Goal: Communication & Community: Answer question/provide support

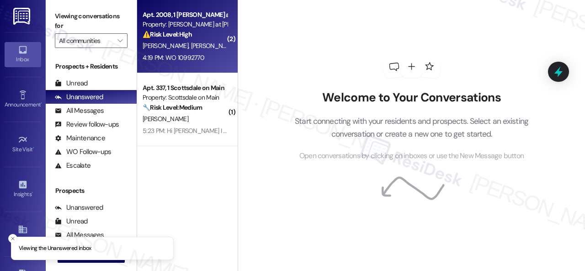
click at [239, 48] on span "E. Schader" at bounding box center [262, 46] width 46 height 8
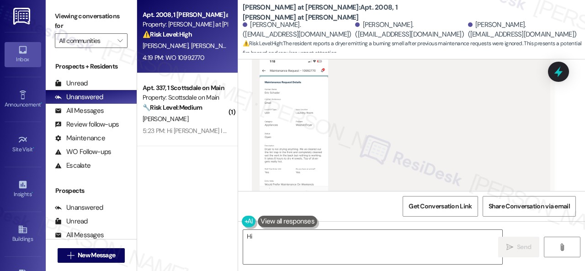
scroll to position [962, 0]
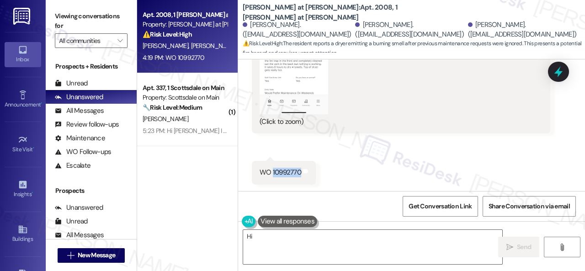
drag, startPoint x: 273, startPoint y: 173, endPoint x: 299, endPoint y: 172, distance: 26.5
click at [299, 172] on div "WO 10992770" at bounding box center [281, 173] width 42 height 10
copy div "10992770"
click at [420, 166] on div "Received via SMS Olivia Erhardt 4:19 PM PNG attachment ResiDesk found written d…" at bounding box center [411, 8] width 347 height 366
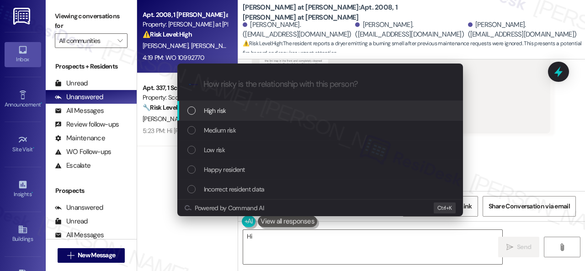
click at [209, 113] on span "High risk" at bounding box center [215, 111] width 22 height 10
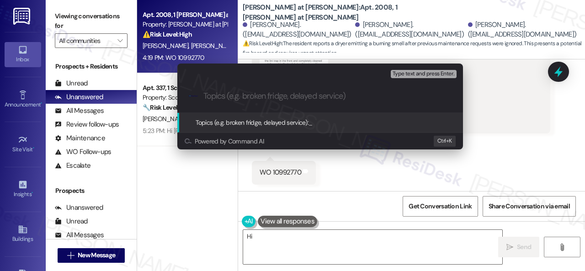
paste input "Follow-up on work order 10992770"
type input "Follow-up on work order 10992770"
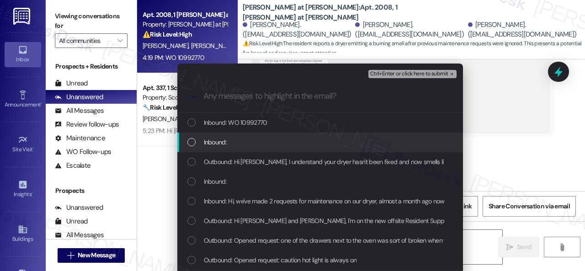
click at [214, 142] on span "Inbound:" at bounding box center [215, 142] width 23 height 10
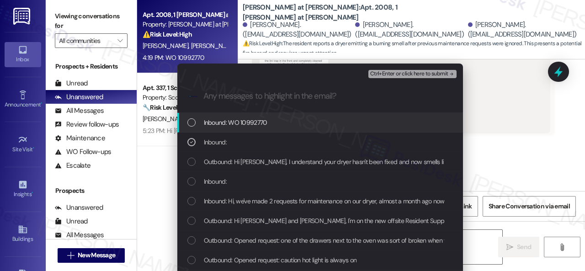
click at [218, 124] on span "Inbound: WO 10992770" at bounding box center [236, 123] width 64 height 10
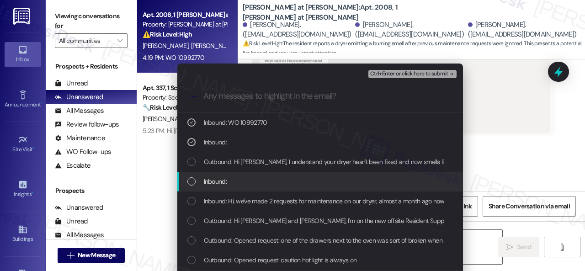
click at [213, 182] on span "Inbound:" at bounding box center [215, 181] width 23 height 10
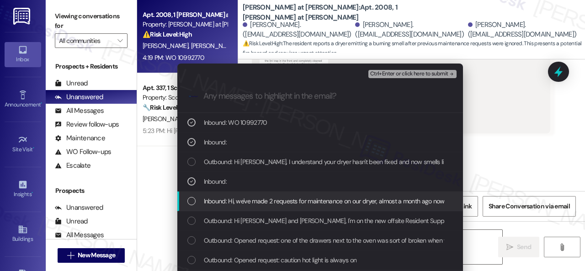
click at [223, 198] on span "Inbound: Hi, we've made 2 requests for maintenance on our dryer, almost a month…" at bounding box center [487, 201] width 566 height 10
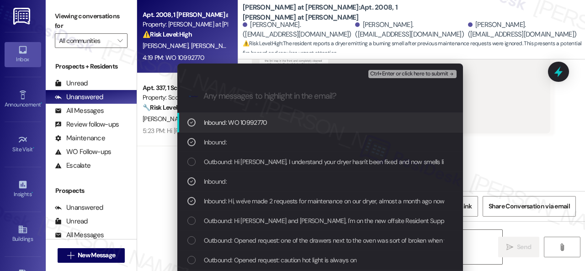
click at [387, 74] on span "Ctrl+Enter or click here to submit" at bounding box center [409, 74] width 78 height 6
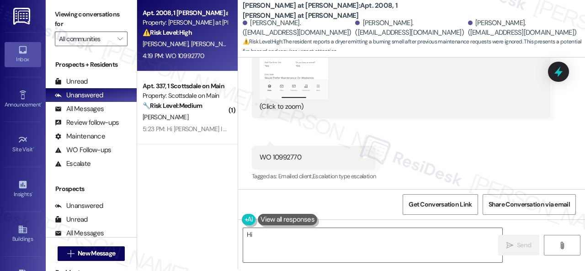
scroll to position [3, 0]
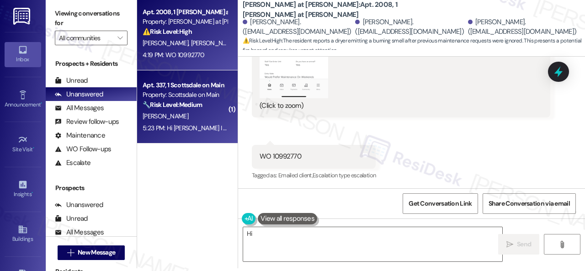
click at [197, 113] on div "[PERSON_NAME]" at bounding box center [185, 116] width 86 height 11
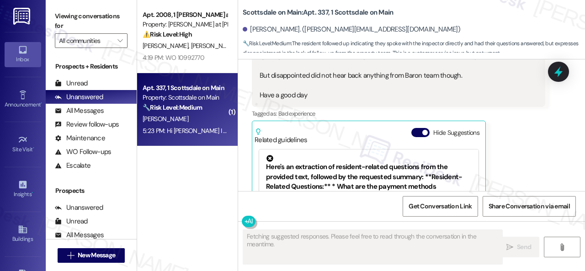
scroll to position [6561, 0]
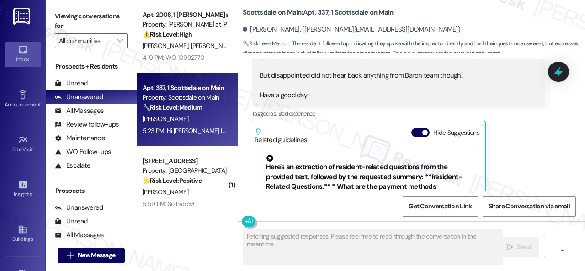
click at [196, 51] on div "O. Erhardt J. Higley E. Schader" at bounding box center [185, 45] width 86 height 11
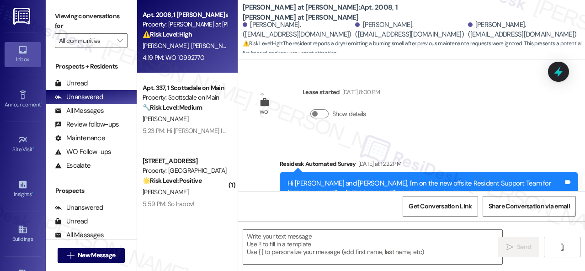
scroll to position [1098, 0]
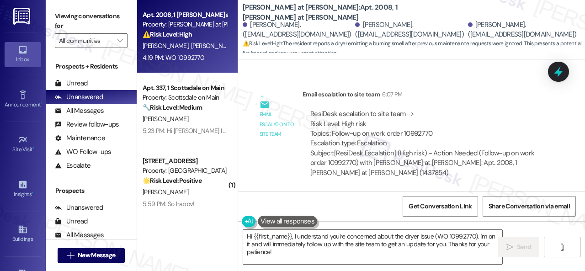
click at [464, 113] on div "ResiDesk escalation to site team -> Risk Level: High risk Topics: Follow-up on …" at bounding box center [426, 128] width 232 height 39
click at [337, 242] on textarea "Hi {{first_name}}, I understand you're concerned about the dryer issue (WO 1099…" at bounding box center [372, 247] width 259 height 34
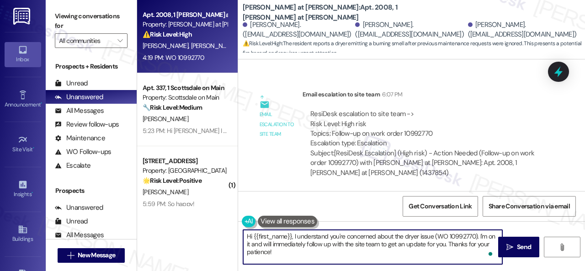
paste textarea "Thank you. I've made a follow-up with the site team regarding your work order. …"
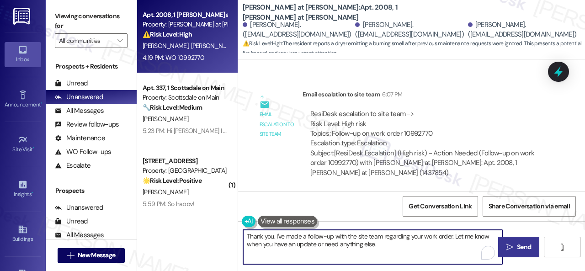
type textarea "Thank you. I've made a follow-up with the site team regarding your work order. …"
click at [507, 250] on icon "" at bounding box center [510, 247] width 7 height 7
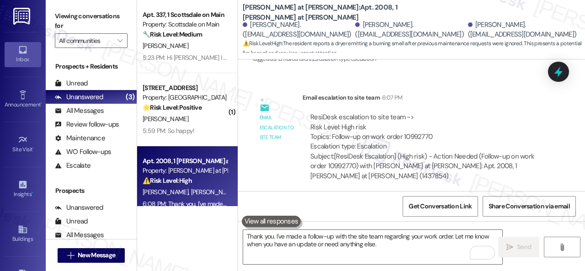
scroll to position [1158, 0]
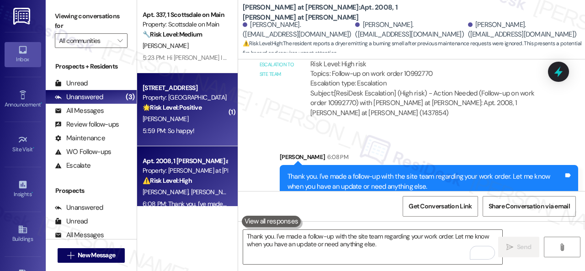
click at [198, 117] on div "[PERSON_NAME]" at bounding box center [185, 118] width 86 height 11
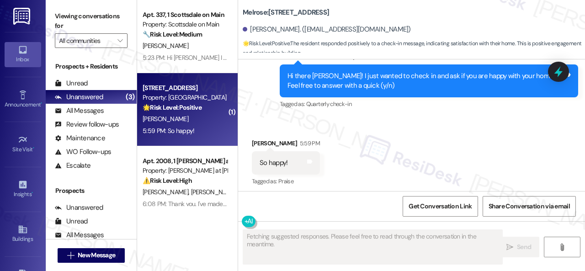
scroll to position [2939, 0]
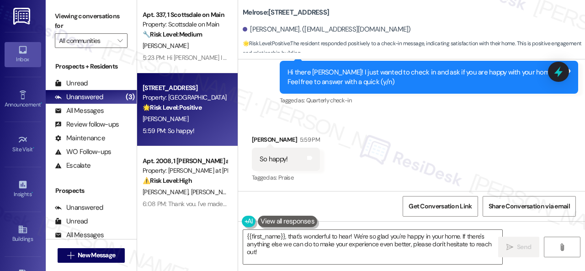
drag, startPoint x: 259, startPoint y: 111, endPoint x: 274, endPoint y: 139, distance: 32.3
click at [259, 111] on div "Survey, sent via SMS Residesk Automated Survey 12:20 PM Hi there Mary! I just w…" at bounding box center [411, 70] width 347 height 87
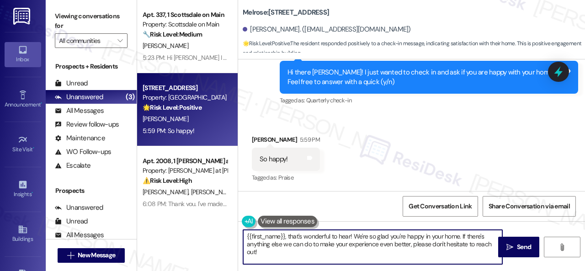
drag, startPoint x: 262, startPoint y: 256, endPoint x: 235, endPoint y: 219, distance: 45.1
click at [235, 219] on div "Apt. 337, 1 Scottsdale on Main Property: Scottsdale on Main 🔧 Risk Level: Mediu…" at bounding box center [361, 135] width 448 height 271
paste textarea "I'm glad you are satisfied with your home. Have you written a review for us bef…"
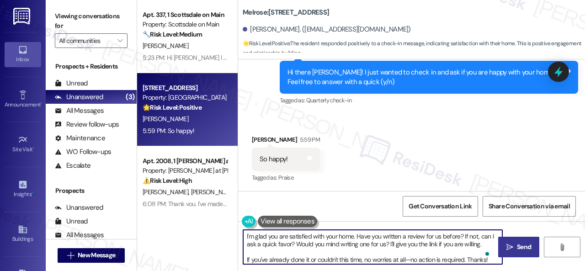
type textarea "I'm glad you are satisfied with your home. Have you written a review for us bef…"
click at [515, 249] on span "Send" at bounding box center [524, 247] width 18 height 10
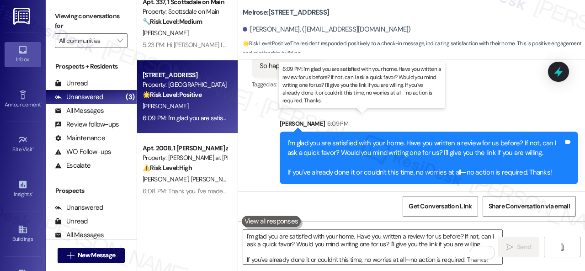
scroll to position [0, 0]
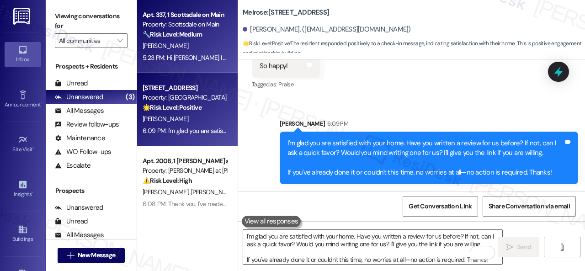
click at [199, 47] on div "[PERSON_NAME]" at bounding box center [185, 45] width 86 height 11
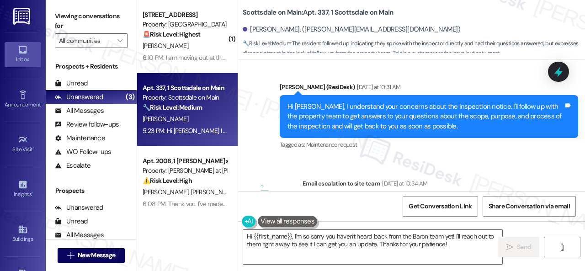
scroll to position [5738, 0]
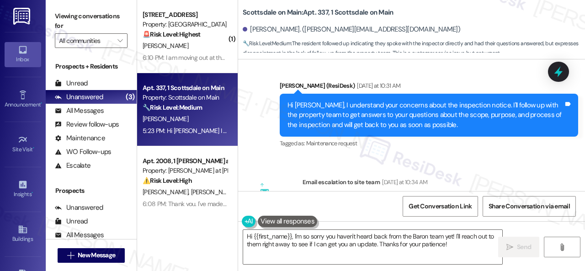
drag, startPoint x: 331, startPoint y: 161, endPoint x: 485, endPoint y: 160, distance: 154.1
click at [485, 197] on div "ResiDesk escalation to site team -> Risk Level: Low risk Topics: Questions and …" at bounding box center [426, 216] width 232 height 39
copy div "Questions and concerns about the inspection notice."
click at [515, 177] on div "Email escalation to site team Yesterday at 10:34 AM" at bounding box center [427, 183] width 248 height 13
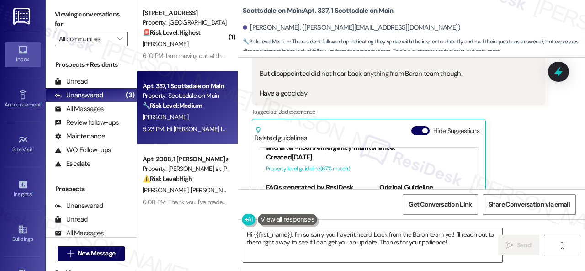
scroll to position [3, 0]
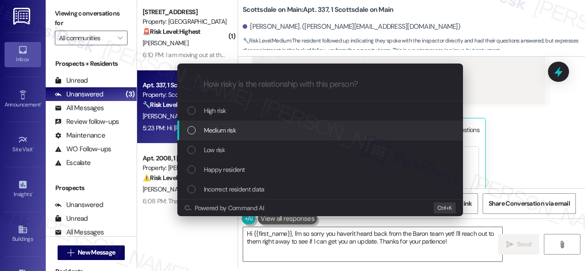
click at [215, 128] on span "Medium risk" at bounding box center [220, 130] width 32 height 10
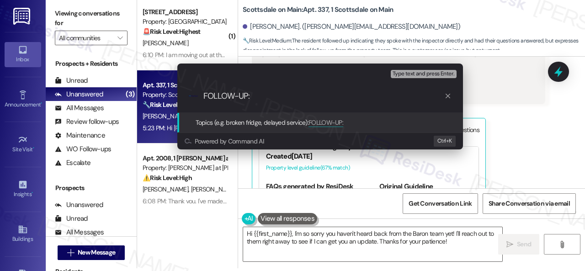
paste input "Questions and concerns about the inspection notice."
type input "FOLLOW-UP: Questions and concerns about the inspection notice."
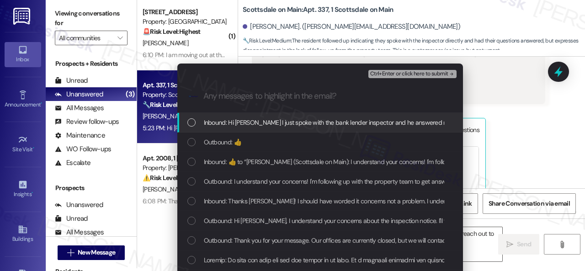
click at [224, 123] on span "Inbound: Hi Sarah I just spoke with the bank lender inspector and he answered m…" at bounding box center [484, 123] width 561 height 10
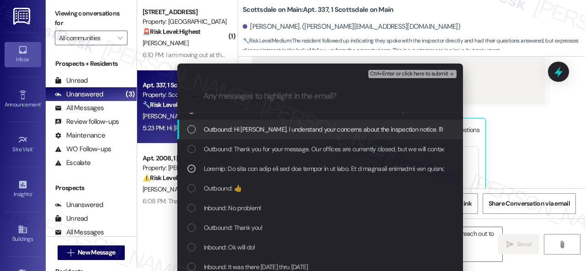
scroll to position [137, 0]
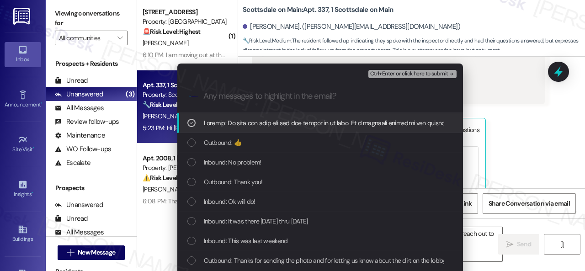
click at [396, 78] on button "Ctrl+Enter or click here to submit" at bounding box center [413, 74] width 88 height 8
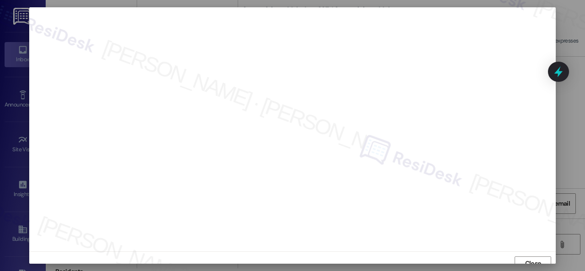
scroll to position [7, 0]
click at [533, 253] on span "Close" at bounding box center [533, 257] width 16 height 10
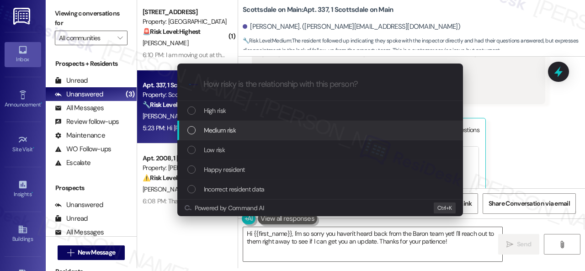
click at [225, 133] on span "Medium risk" at bounding box center [220, 130] width 32 height 10
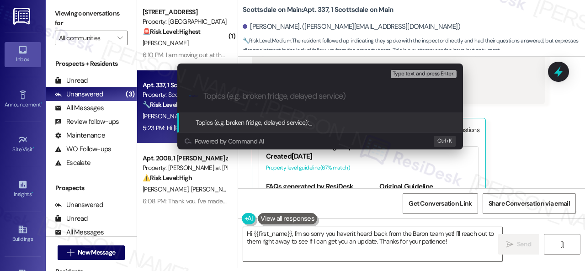
paste input "FOLLOW-UP: Questions and concerns about the inspection notice."
type input "FOLLOW-UP: Questions and concerns about the inspection notice."
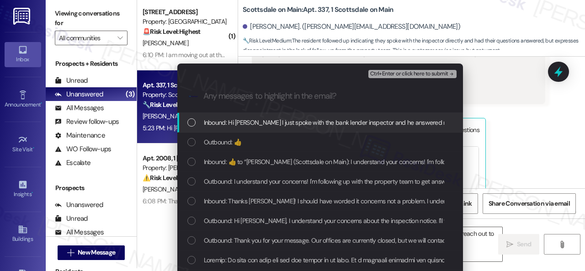
click at [234, 123] on span "Inbound: Hi Sarah I just spoke with the bank lender inspector and he answered m…" at bounding box center [484, 123] width 561 height 10
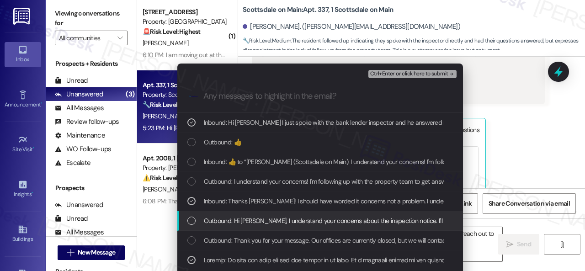
scroll to position [46, 0]
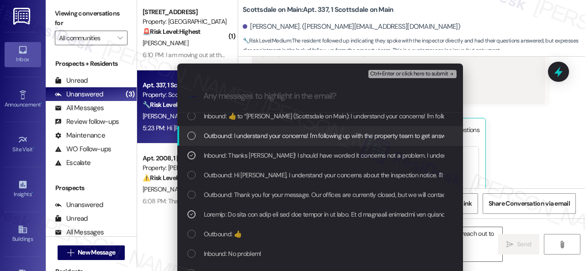
click at [379, 73] on span "Ctrl+Enter or click here to submit" at bounding box center [409, 74] width 78 height 6
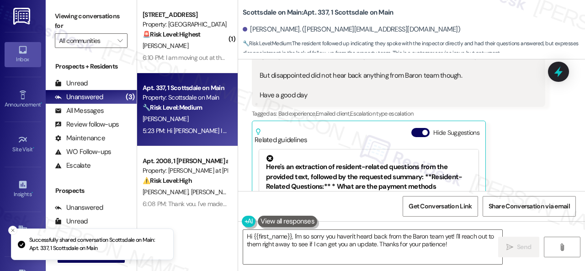
scroll to position [6560, 0]
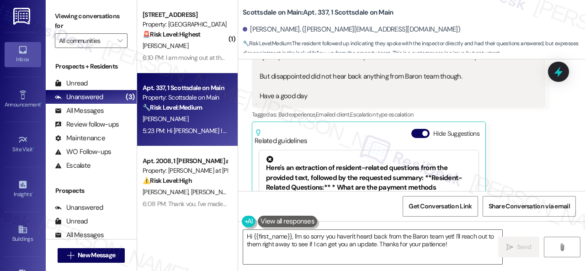
click at [520, 113] on div "Rosalie Sutherland Neutral 5:23 PM Hi Sarah I just spoke with the bank lender i…" at bounding box center [399, 130] width 294 height 254
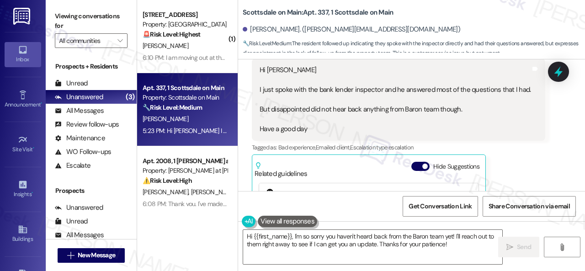
scroll to position [6515, 0]
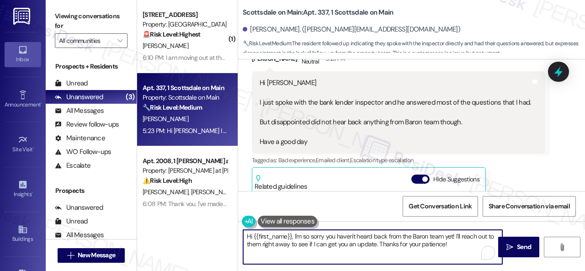
drag, startPoint x: 215, startPoint y: 234, endPoint x: 254, endPoint y: 238, distance: 39.6
click at [212, 232] on div "( 1 ) Apt. 143, 1 Melrose 3130 Apts LLLP Property: Melrose 🚨 Risk Level: Highes…" at bounding box center [361, 135] width 448 height 271
paste textarea "I haven't received a response from the site team yet, but I have made a follow-…"
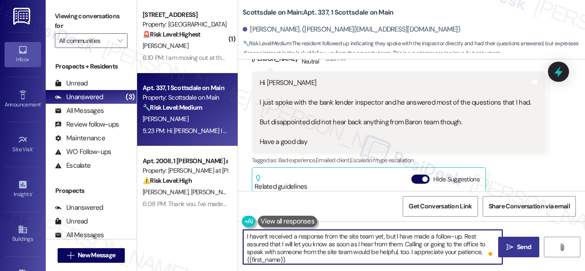
type textarea "I haven't received a response from the site team yet, but I have made a follow-…"
click at [507, 250] on icon "" at bounding box center [510, 247] width 7 height 7
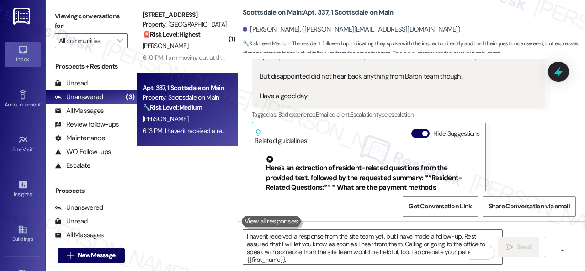
scroll to position [6644, 0]
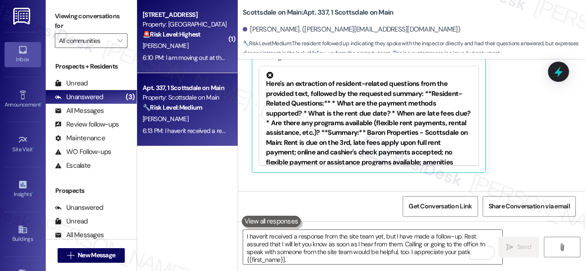
click at [208, 46] on div "[PERSON_NAME]" at bounding box center [185, 45] width 86 height 11
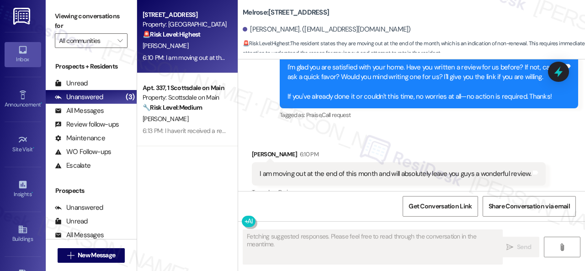
scroll to position [3123, 0]
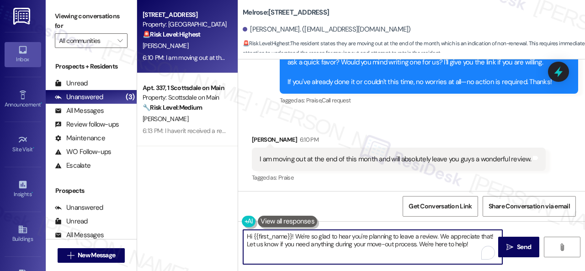
drag, startPoint x: 472, startPoint y: 244, endPoint x: 194, endPoint y: 222, distance: 278.9
click at [194, 222] on div "Apt. 143, 1 Melrose 3130 Apts LLLP Property: Melrose 🚨 Risk Level: Highest The …" at bounding box center [361, 135] width 448 height 271
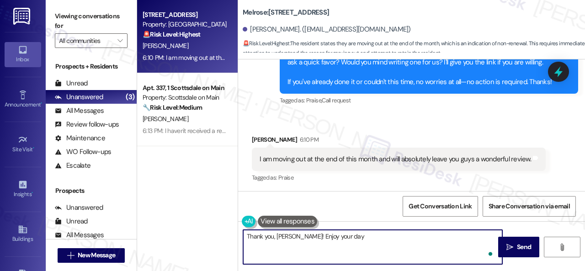
type textarea "Thank you, Mary! Enjoy your day!"
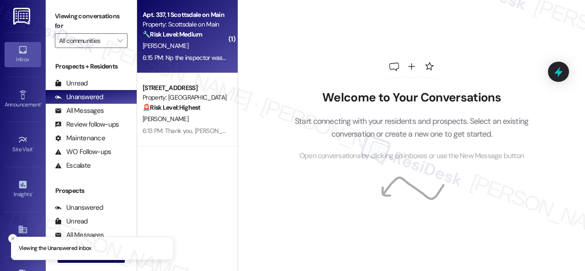
click at [202, 37] on strong "🔧 Risk Level: Medium" at bounding box center [172, 34] width 59 height 8
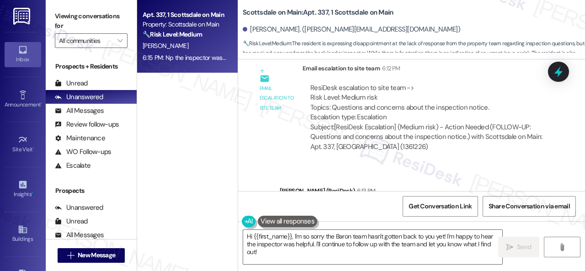
scroll to position [6693, 0]
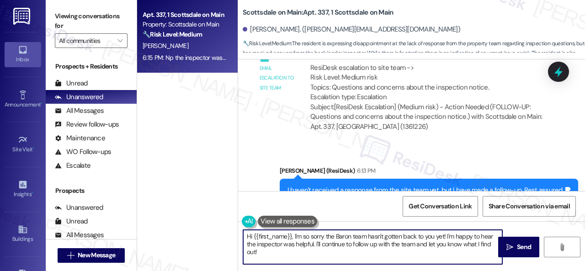
drag, startPoint x: 253, startPoint y: 251, endPoint x: 199, endPoint y: 216, distance: 64.7
click at [203, 222] on div "Apt. 337, 1 Scottsdale on Main Property: Scottsdale on Main 🔧 Risk Level: Mediu…" at bounding box center [361, 135] width 448 height 271
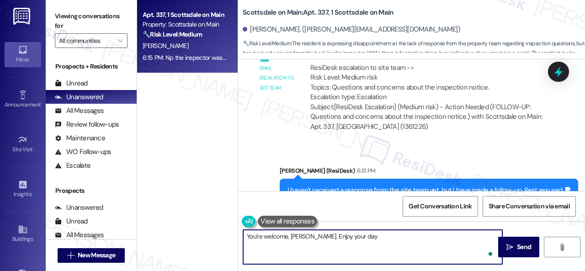
type textarea "You're welcome, [PERSON_NAME]. Enjoy your day!"
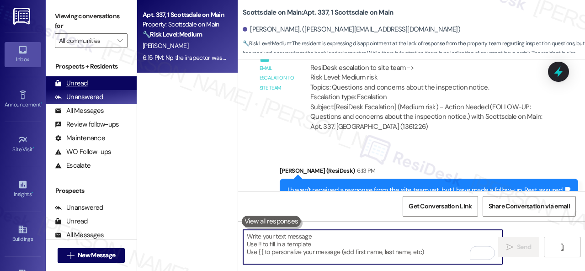
scroll to position [6784, 0]
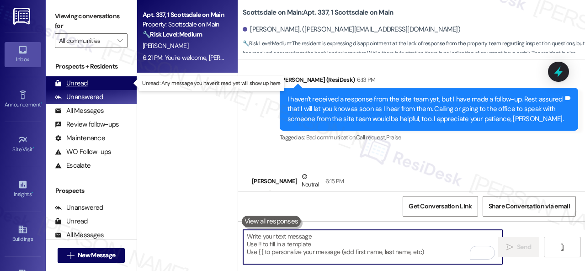
click at [81, 80] on div "Unread" at bounding box center [71, 84] width 33 height 10
